Goal: Check status

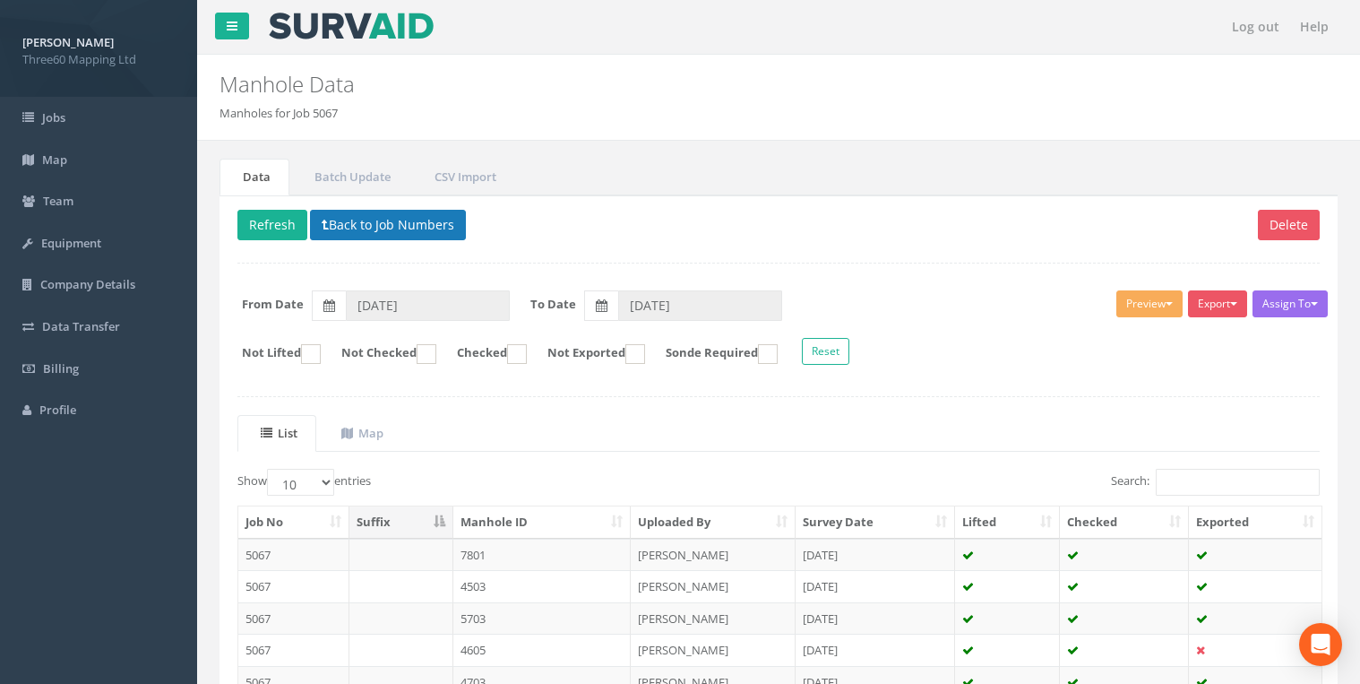
scroll to position [24, 0]
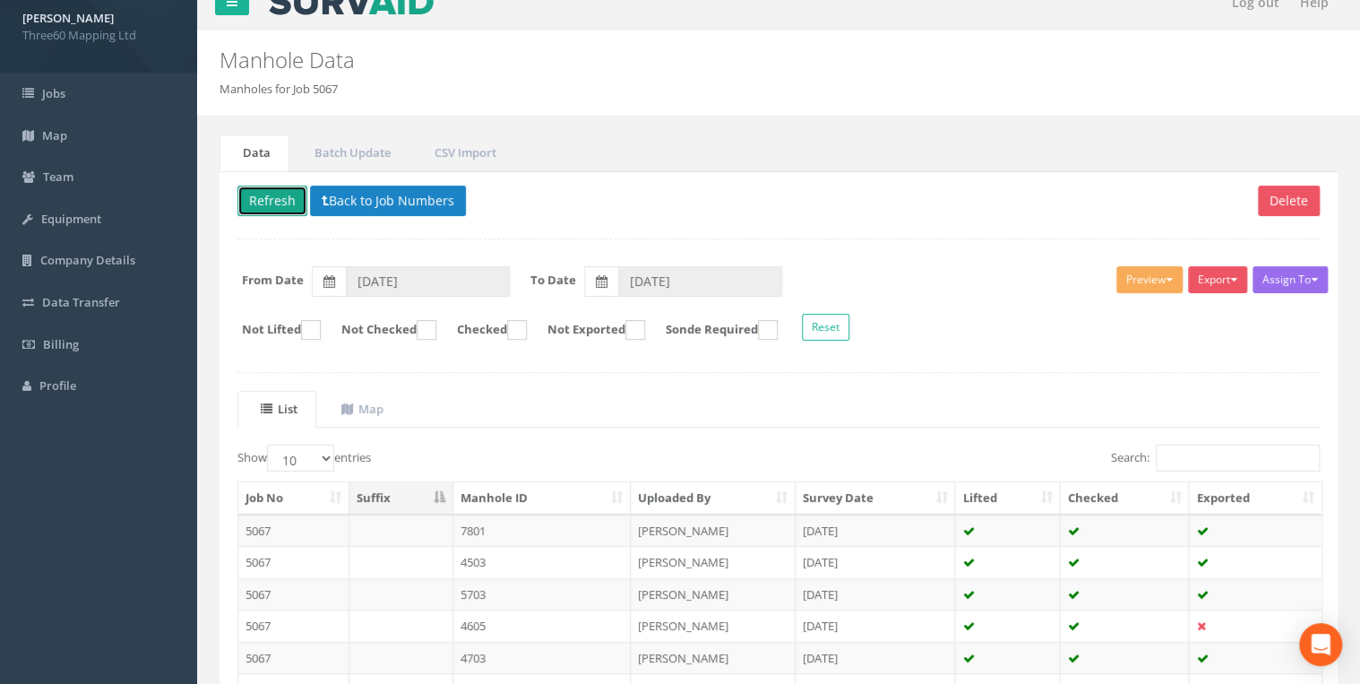
click at [280, 204] on button "Refresh" at bounding box center [272, 201] width 70 height 30
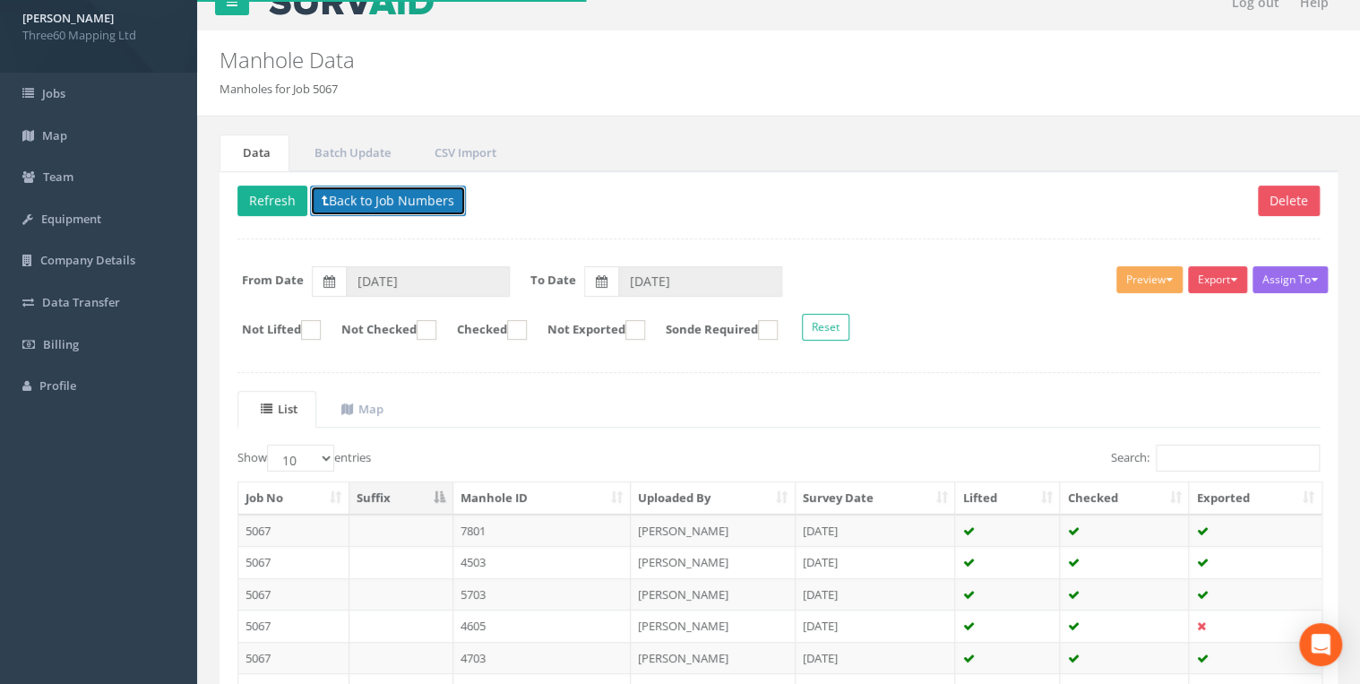
click at [373, 202] on button "Back to Job Numbers" at bounding box center [388, 201] width 156 height 30
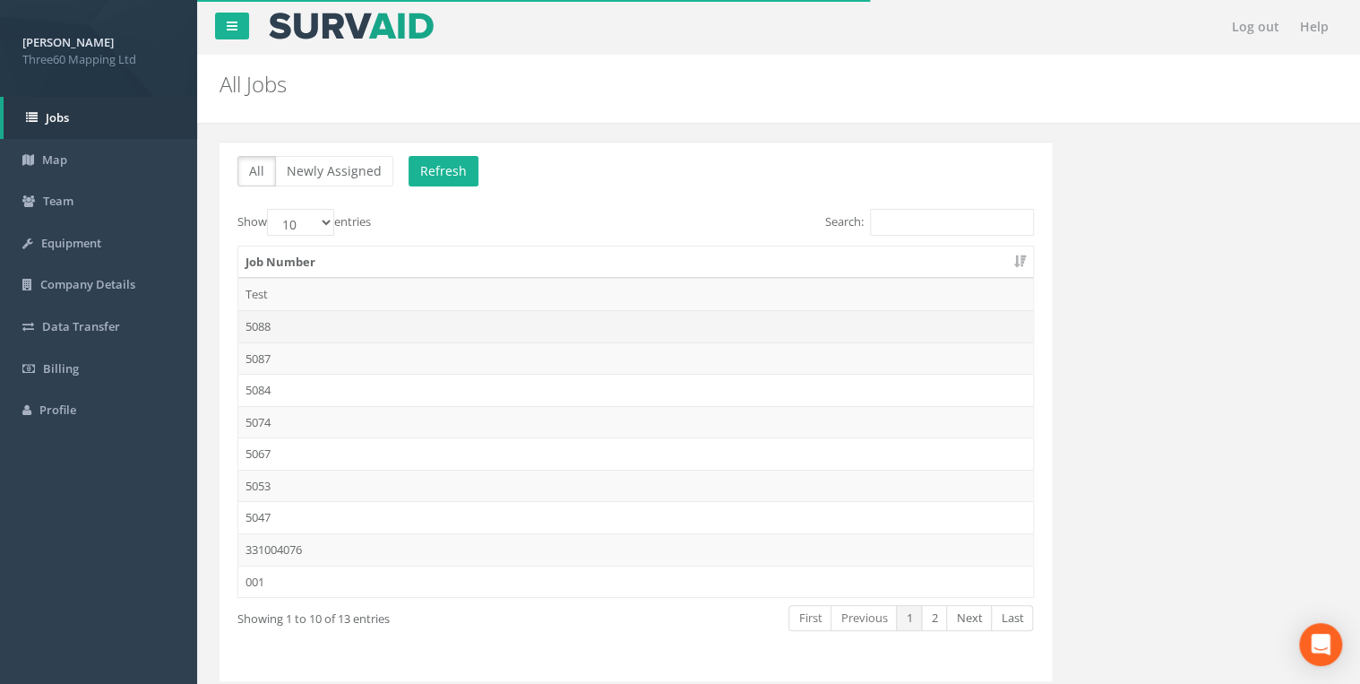
click at [265, 313] on td "5088" at bounding box center [635, 326] width 795 height 32
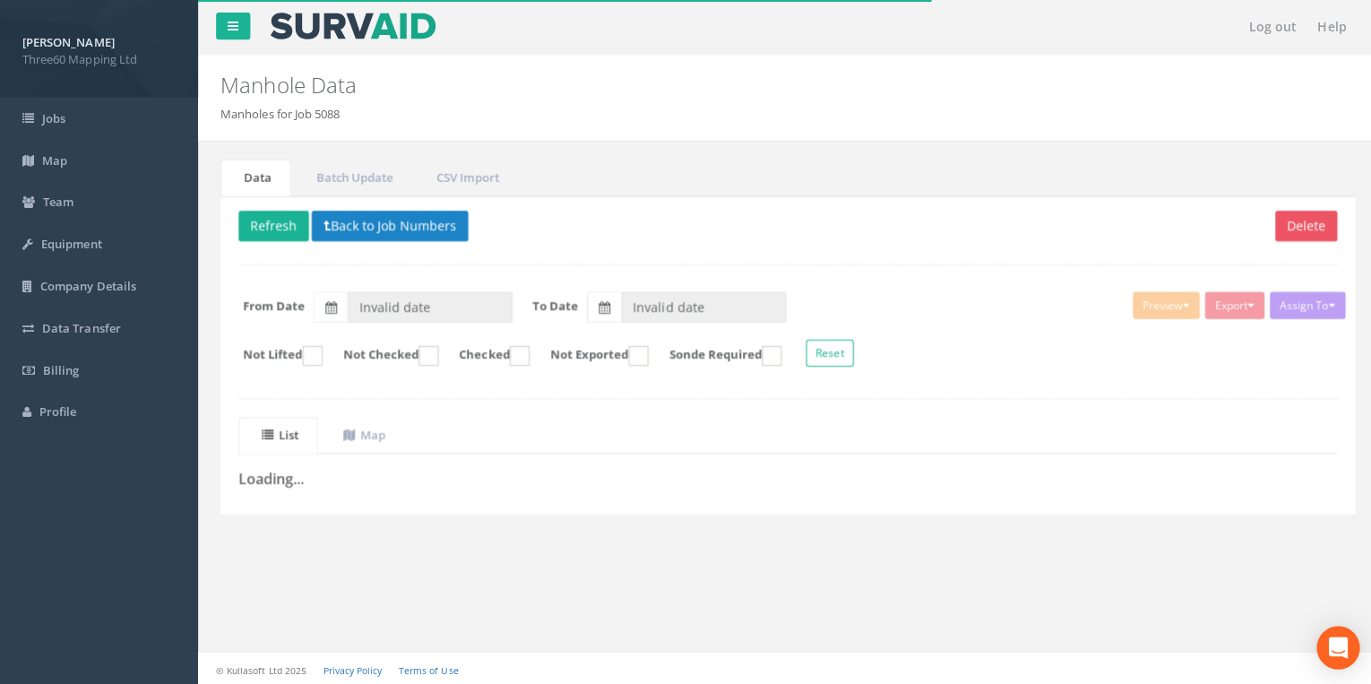
type input "[DATE]"
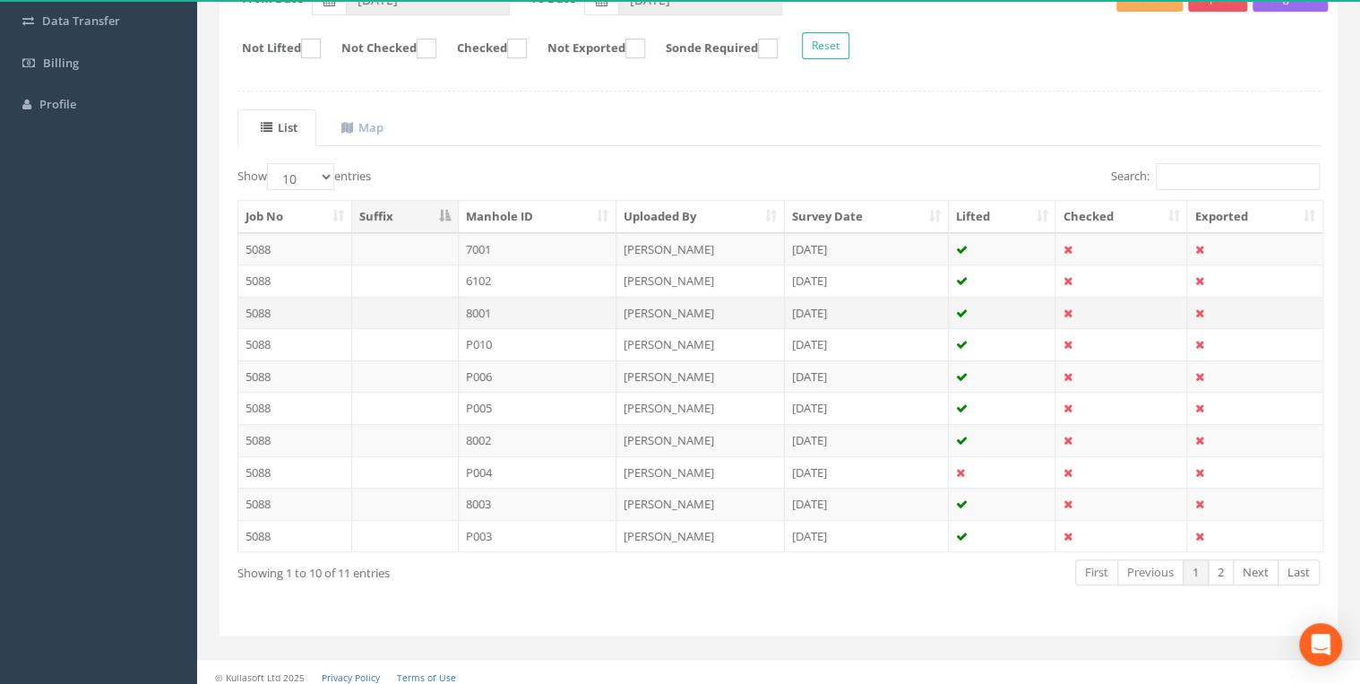
scroll to position [311, 0]
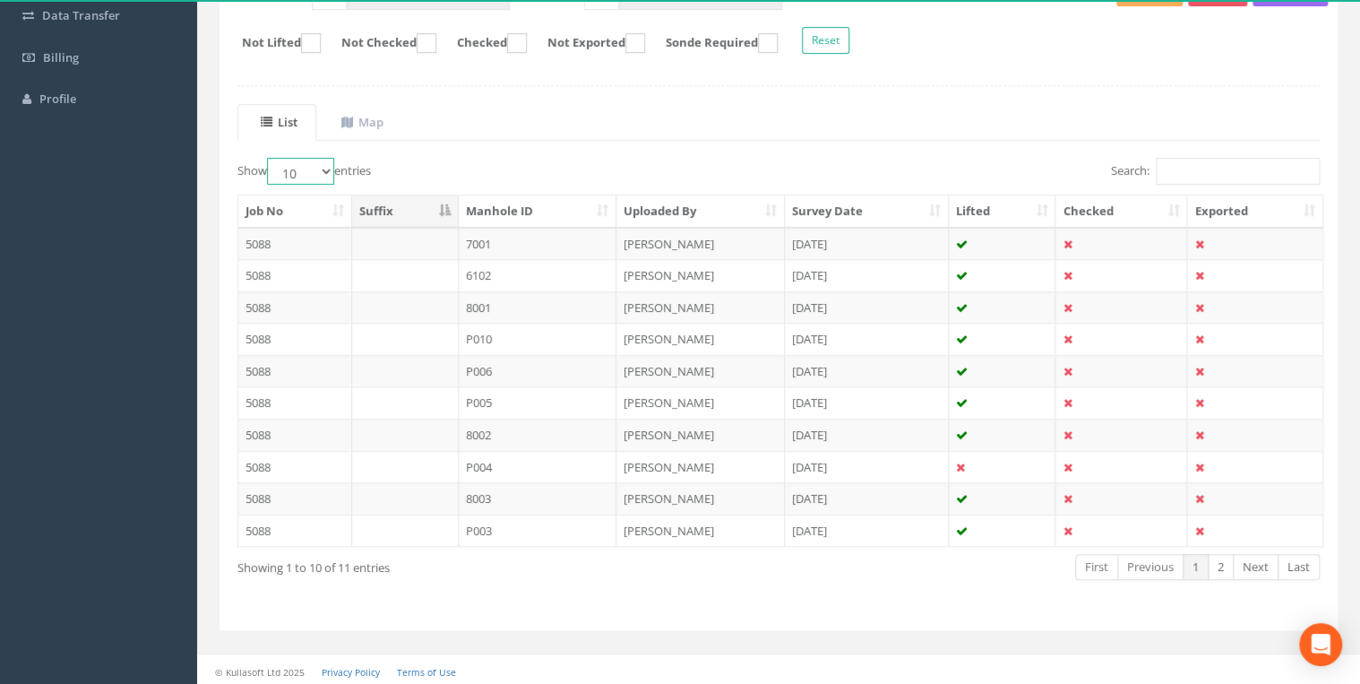
click at [328, 159] on select "10 25 50 100" at bounding box center [300, 171] width 67 height 27
select select "25"
click at [270, 158] on select "10 25 50 100" at bounding box center [300, 171] width 67 height 27
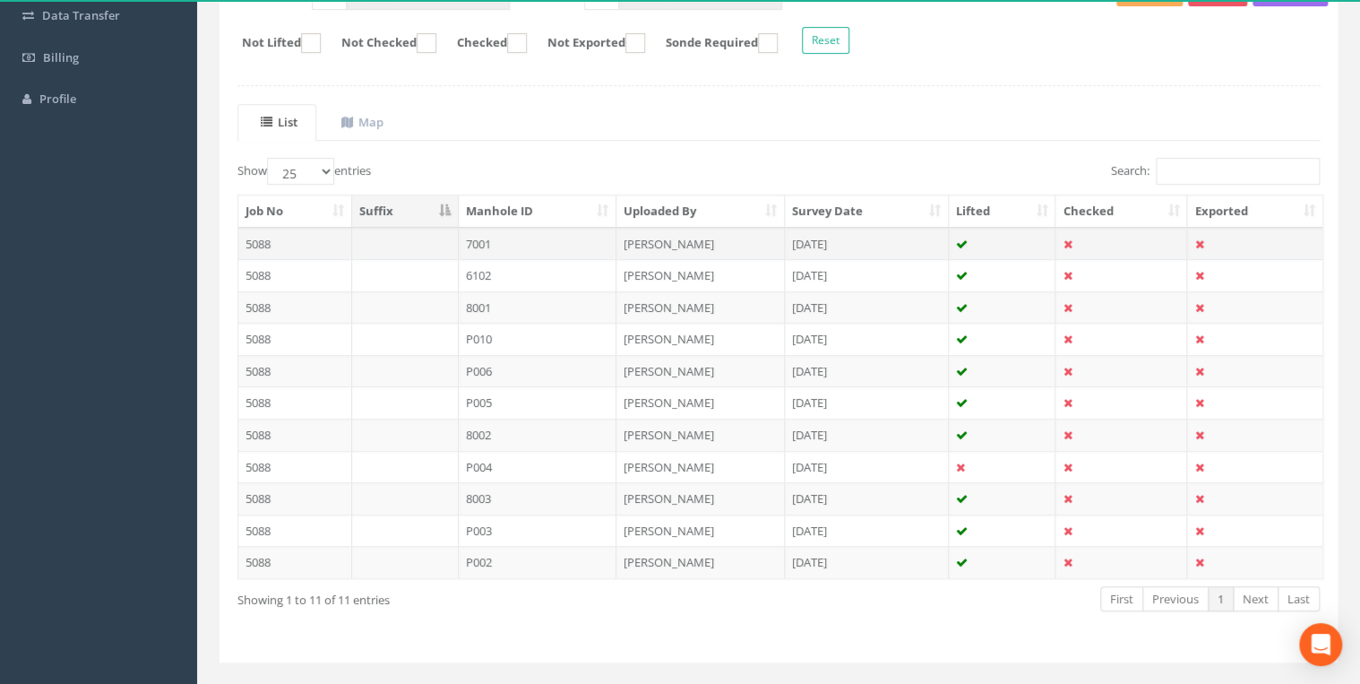
click at [447, 239] on td at bounding box center [405, 244] width 107 height 32
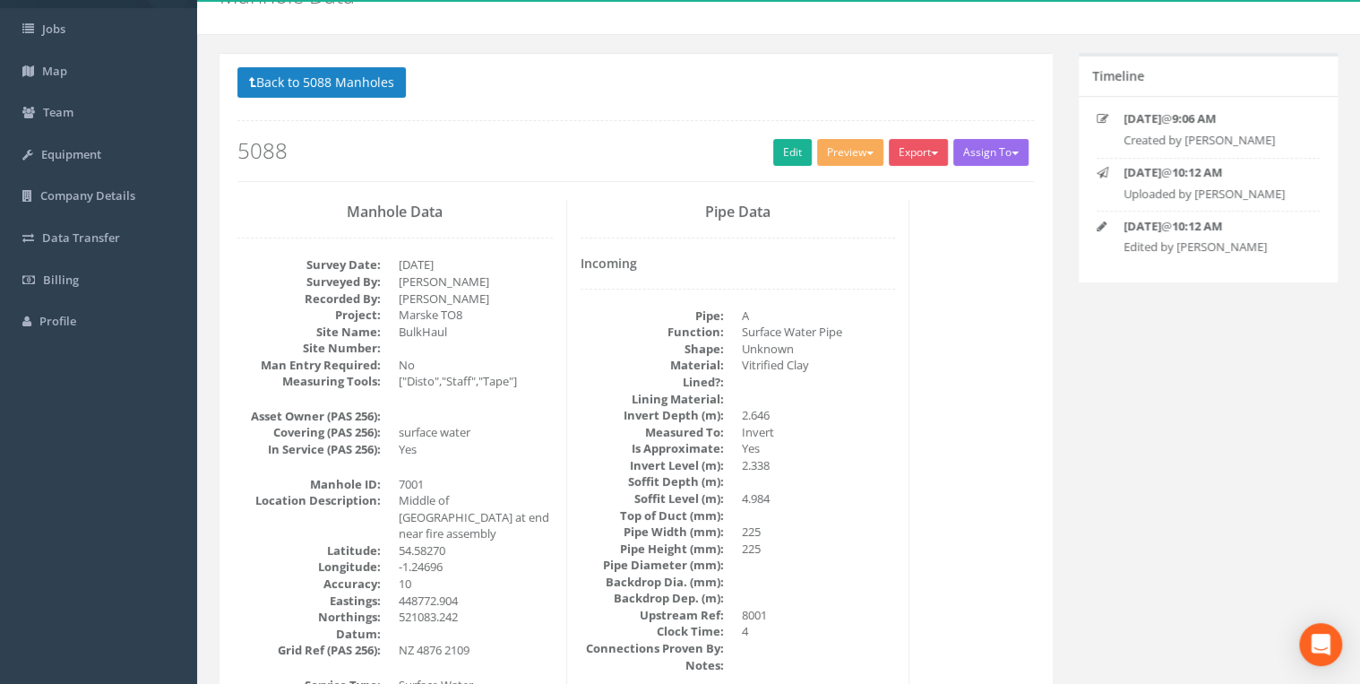
scroll to position [0, 0]
